Goal: Information Seeking & Learning: Learn about a topic

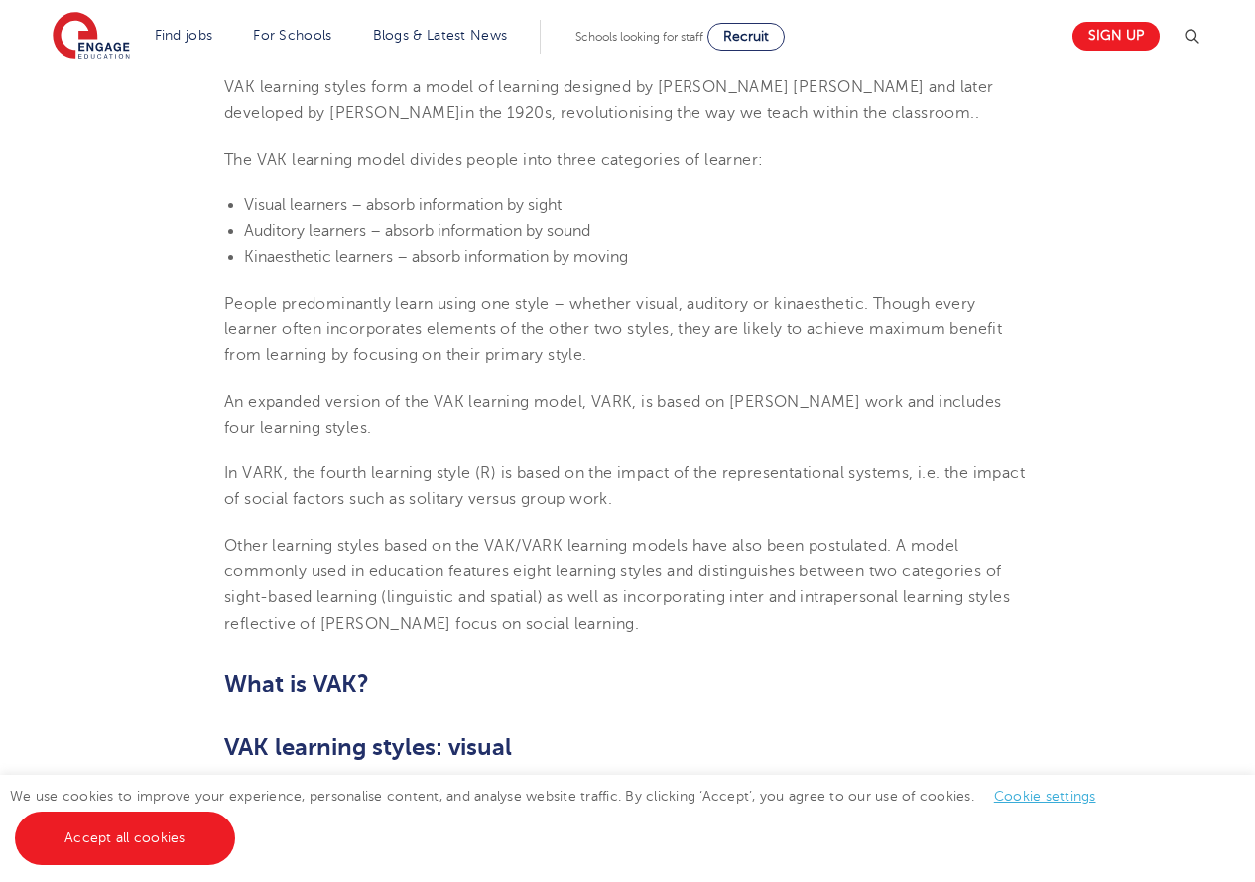
scroll to position [595, 0]
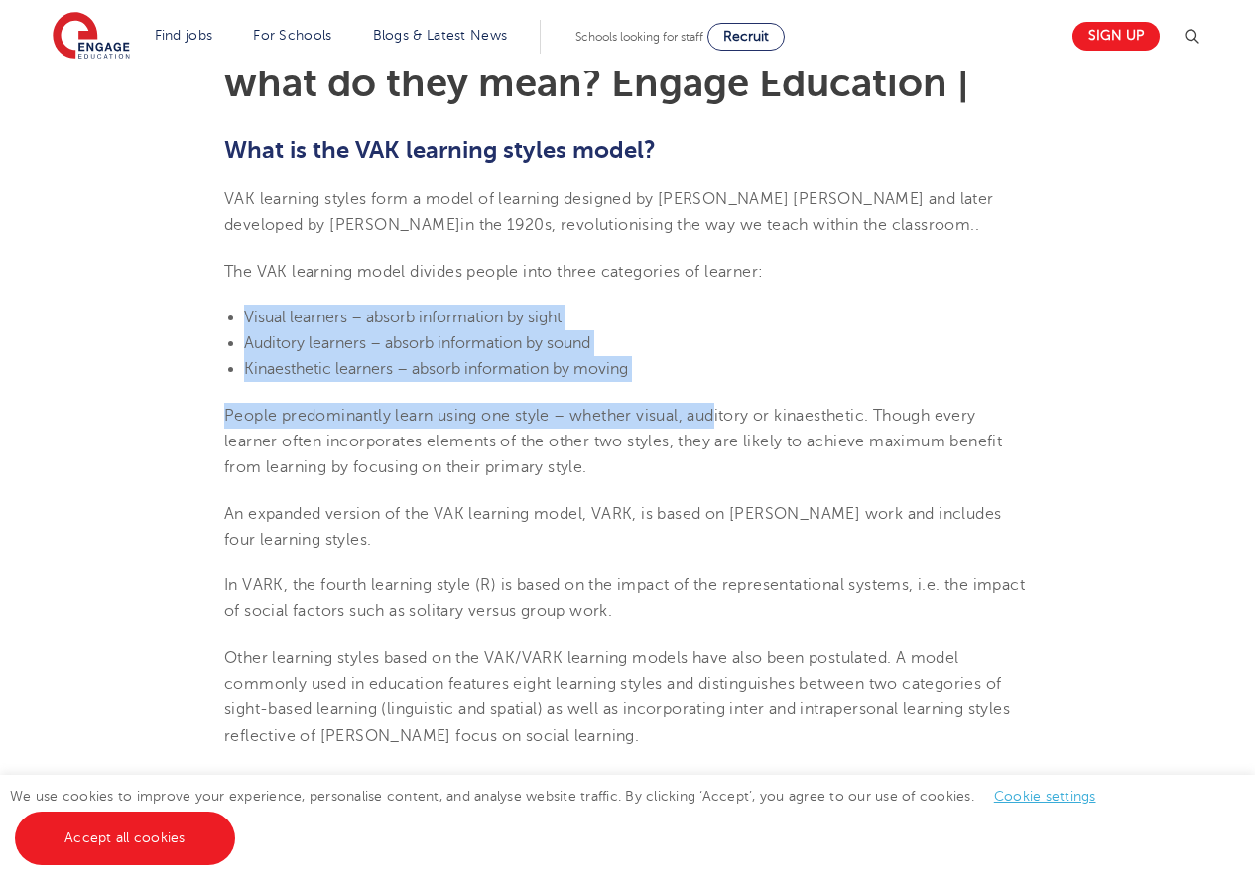
drag, startPoint x: 228, startPoint y: 322, endPoint x: 717, endPoint y: 384, distance: 492.2
click at [718, 362] on li "Kinaesthetic learners – absorb information by moving" at bounding box center [637, 369] width 787 height 26
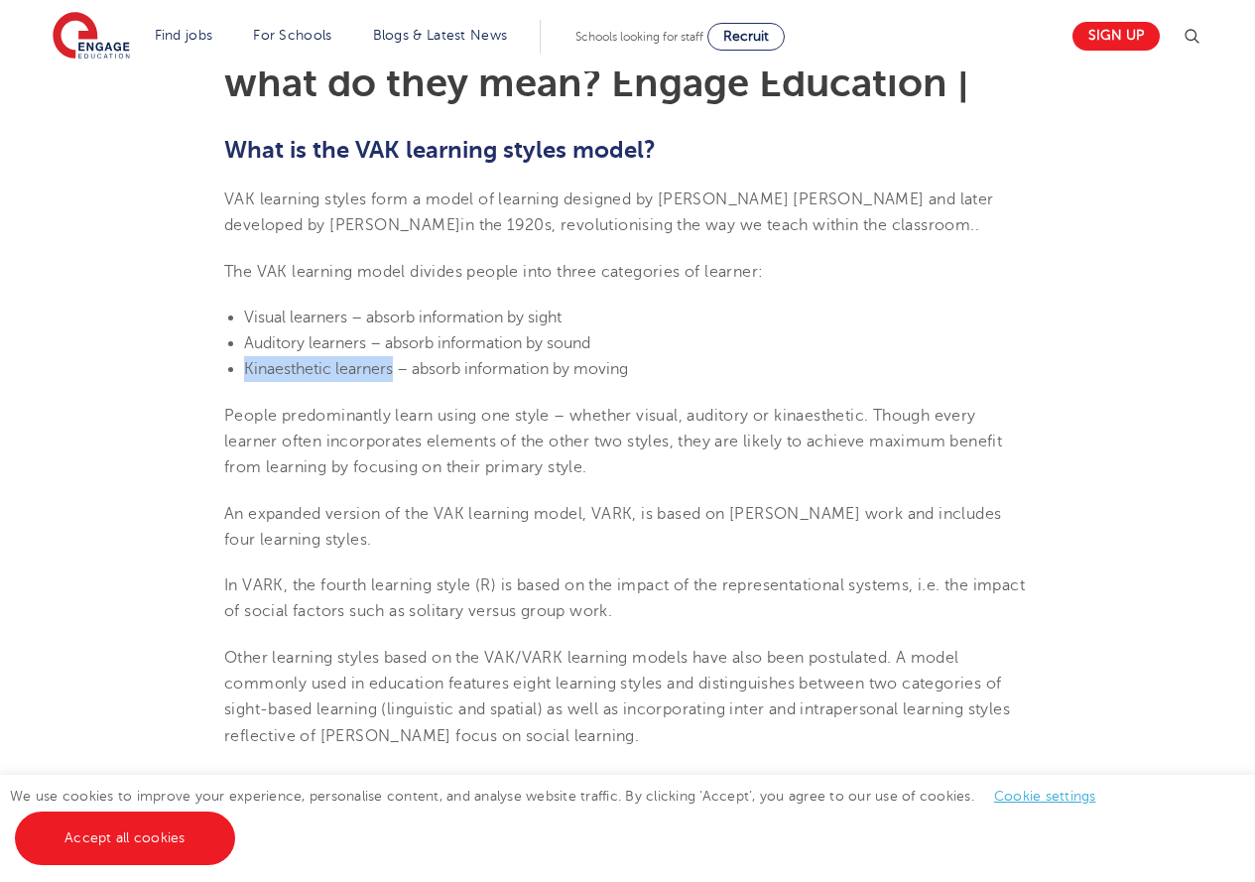
drag, startPoint x: 395, startPoint y: 368, endPoint x: 238, endPoint y: 363, distance: 156.9
click at [238, 363] on ul "Visual learners – absorb information by sight Auditory learners – absorb inform…" at bounding box center [627, 344] width 807 height 78
copy span "Kinaesthetic learners"
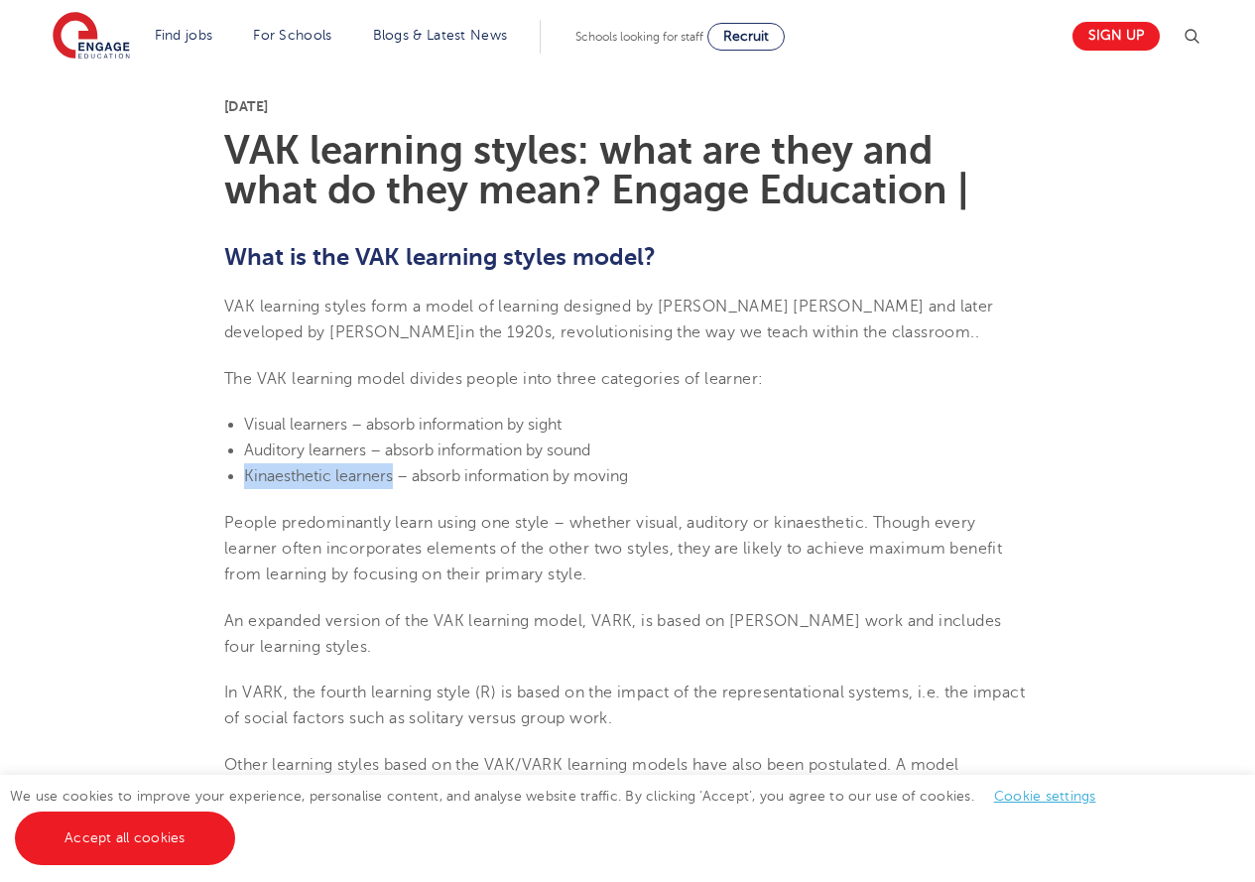
scroll to position [695, 0]
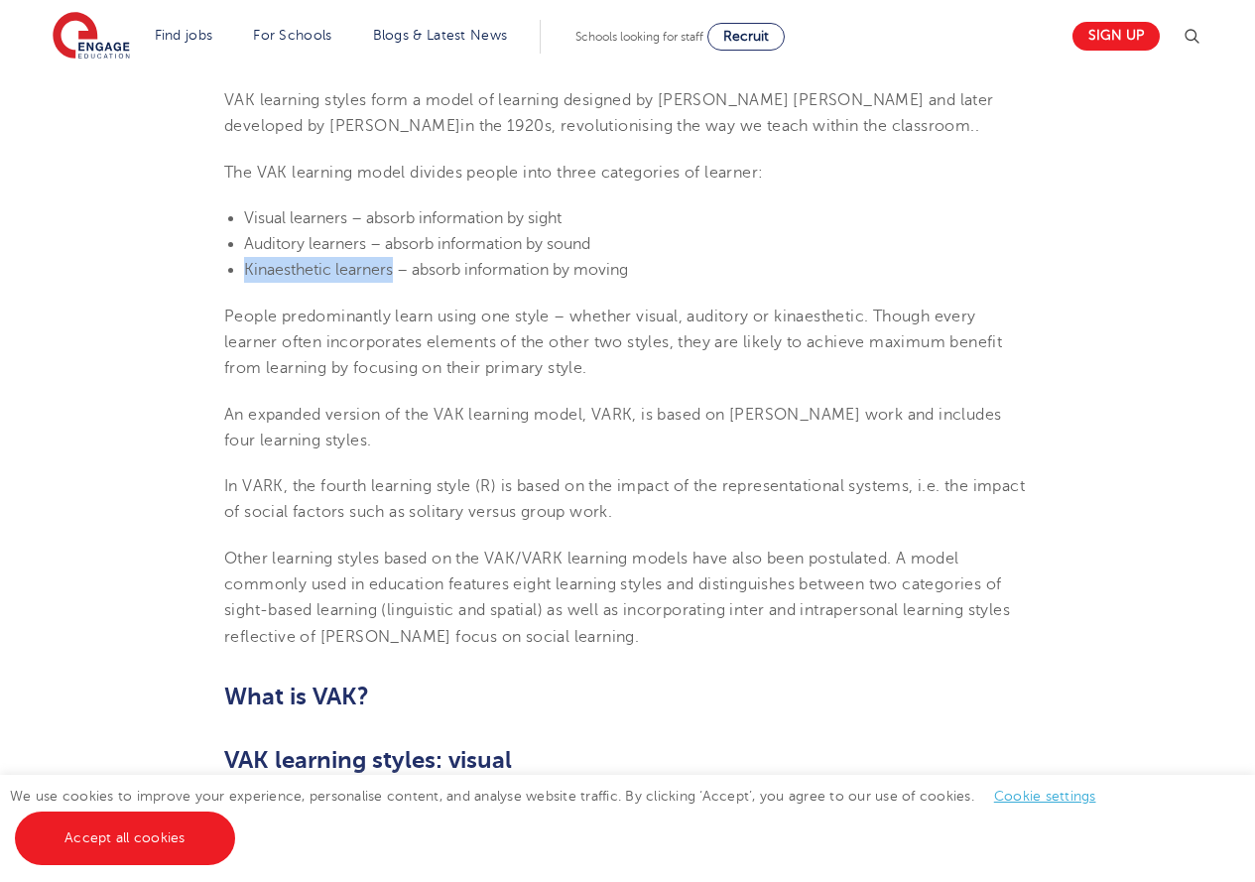
copy span "Kinaesthetic learners"
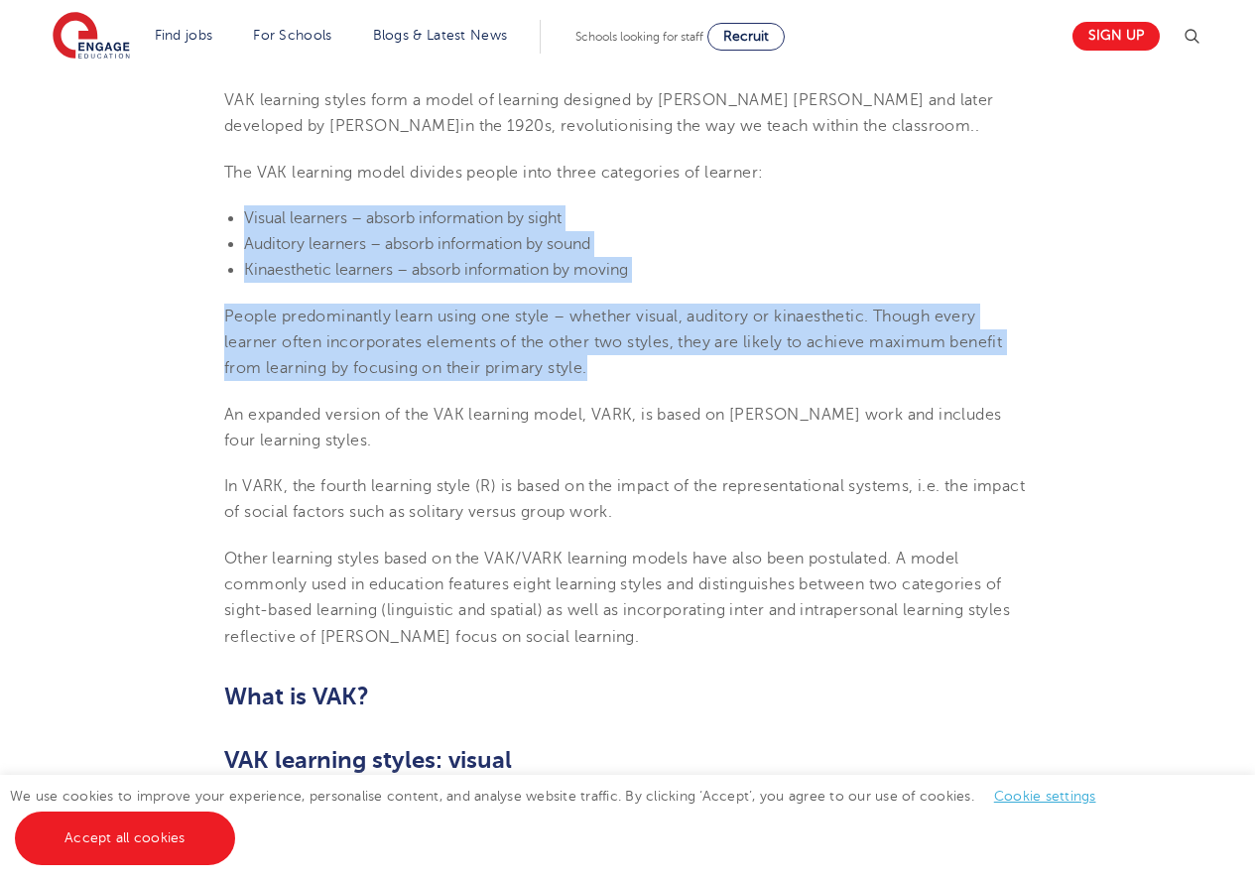
drag, startPoint x: 231, startPoint y: 226, endPoint x: 586, endPoint y: 261, distance: 356.0
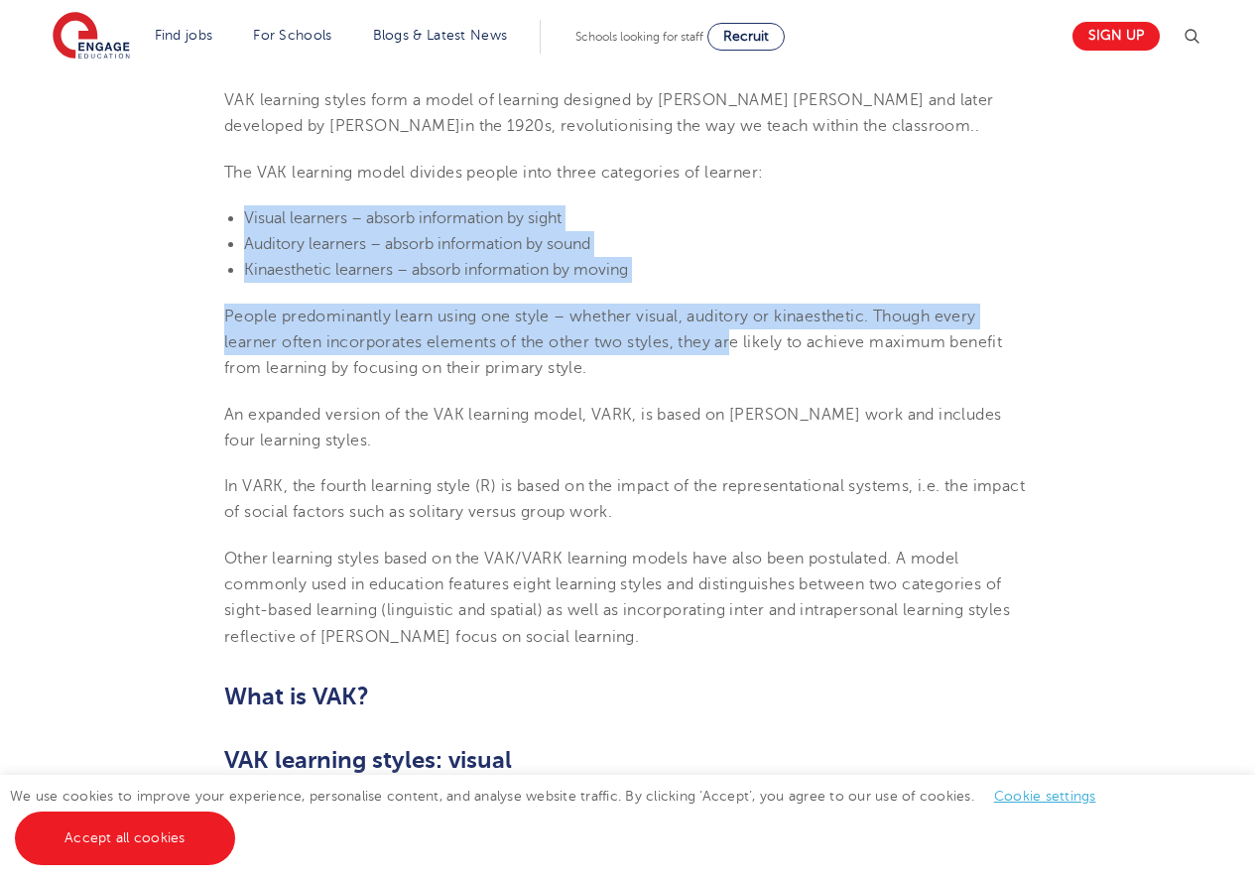
click at [511, 225] on span "Visual learners – absorb information by sight" at bounding box center [403, 218] width 318 height 18
